Goal: Task Accomplishment & Management: Use online tool/utility

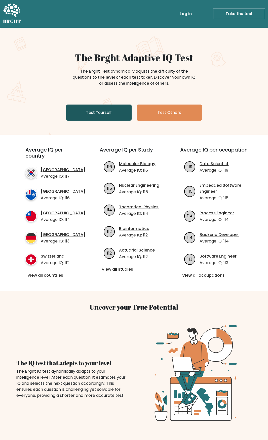
click at [107, 114] on link "Test Yourself" at bounding box center [98, 113] width 65 height 16
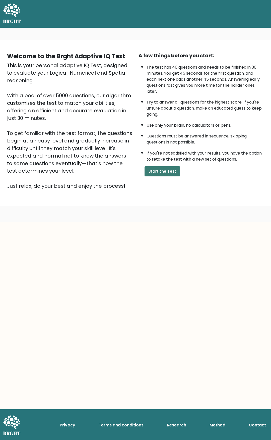
click at [153, 171] on button "Start the Test" at bounding box center [163, 171] width 36 height 10
click at [173, 175] on button "Start the Test" at bounding box center [163, 171] width 36 height 10
click at [169, 174] on button "Start the Test" at bounding box center [163, 171] width 36 height 10
